Goal: Submit feedback/report problem

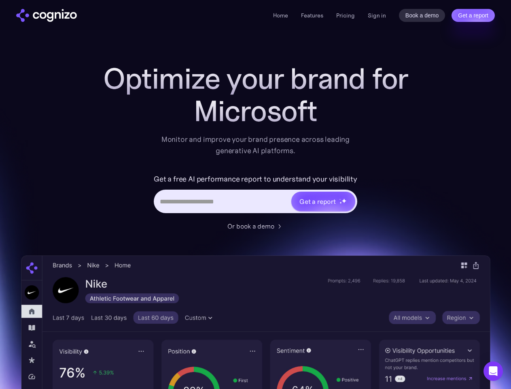
click at [473, 15] on link "Get a report" at bounding box center [473, 15] width 43 height 13
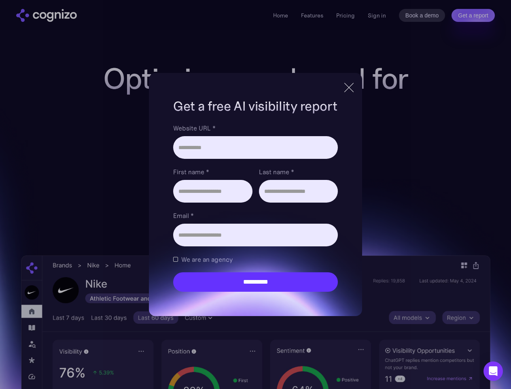
click at [323, 201] on input "Last name *" at bounding box center [298, 191] width 79 height 23
click at [494, 371] on icon "Open Intercom Messenger" at bounding box center [494, 371] width 9 height 10
